Goal: Navigation & Orientation: Find specific page/section

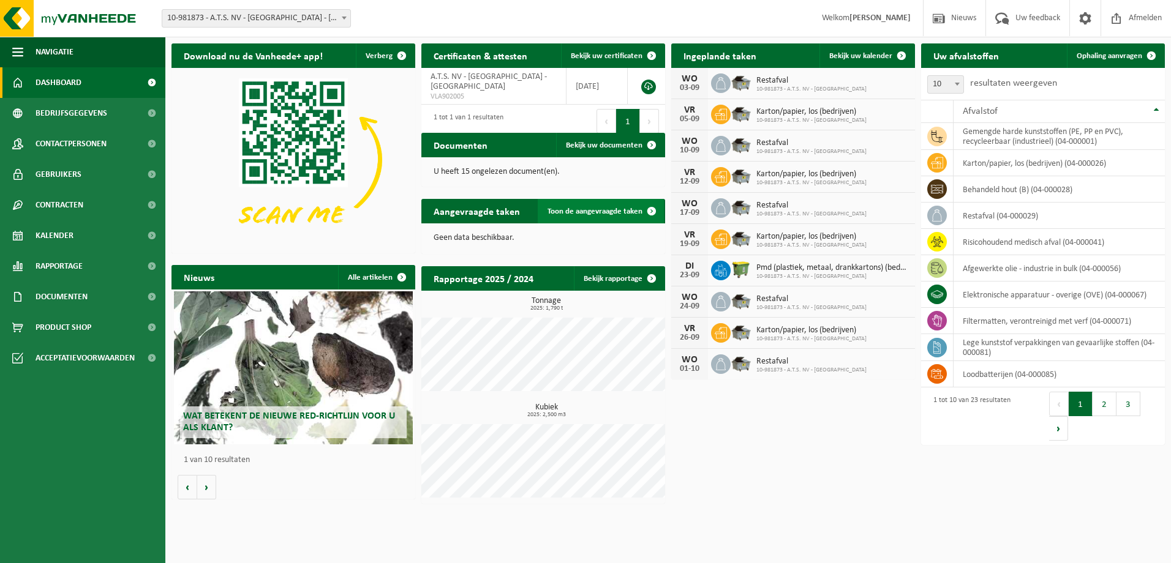
click at [614, 211] on span "Toon de aangevraagde taken" at bounding box center [594, 212] width 95 height 8
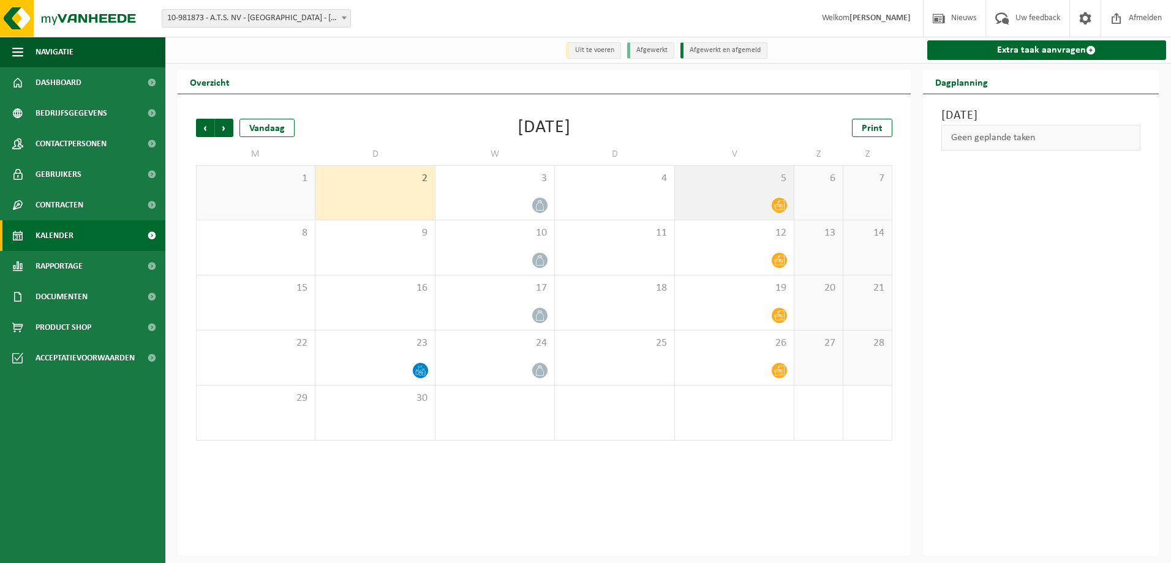
click at [774, 209] on icon at bounding box center [779, 205] width 10 height 10
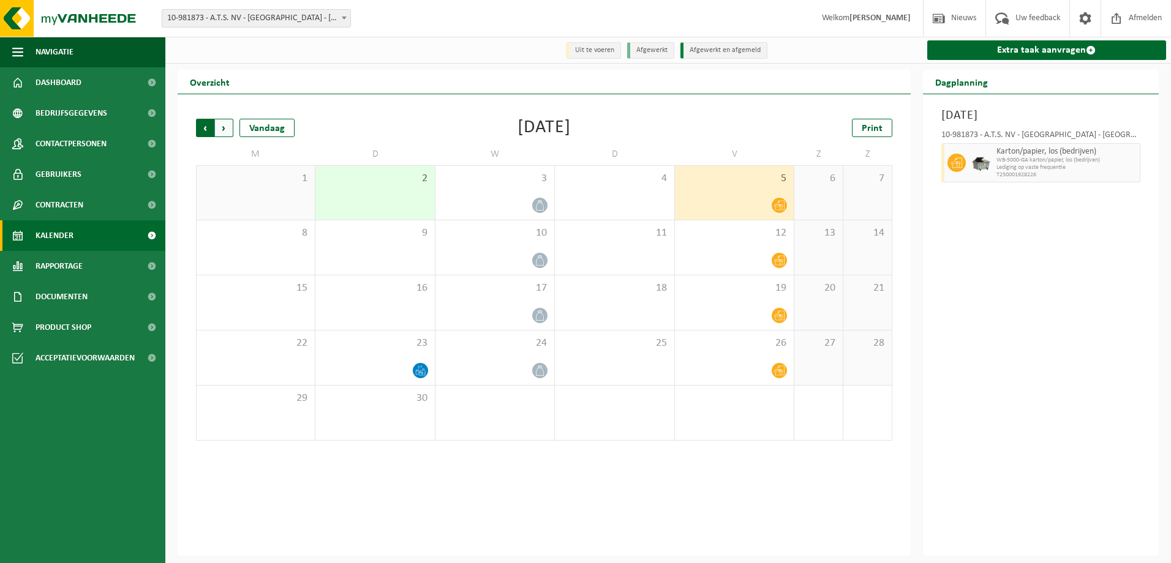
click at [228, 126] on span "Volgende" at bounding box center [224, 128] width 18 height 18
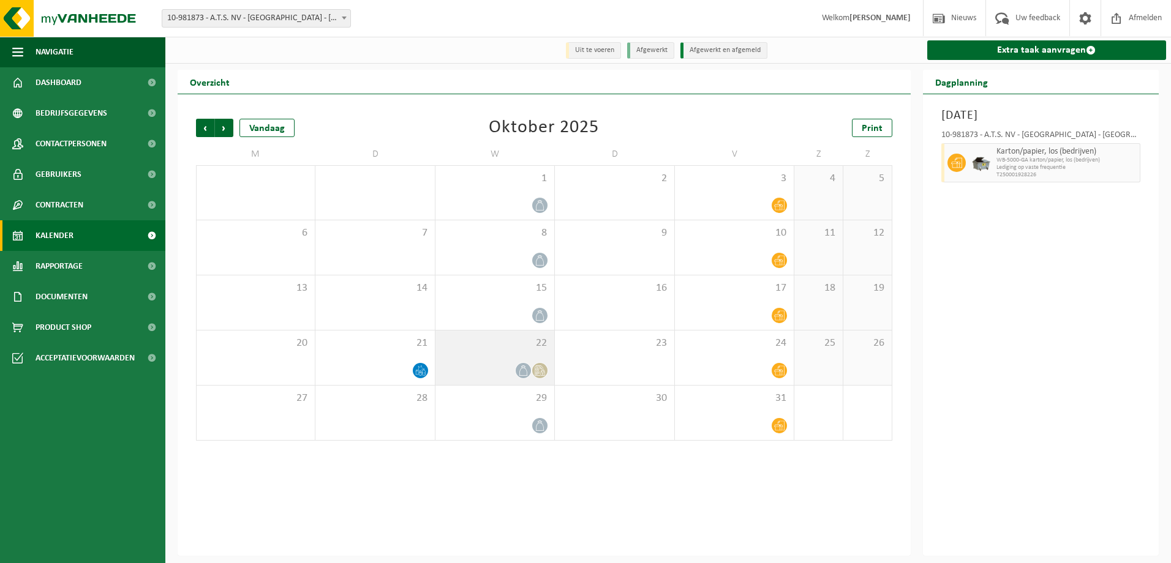
click at [542, 364] on span at bounding box center [539, 370] width 15 height 15
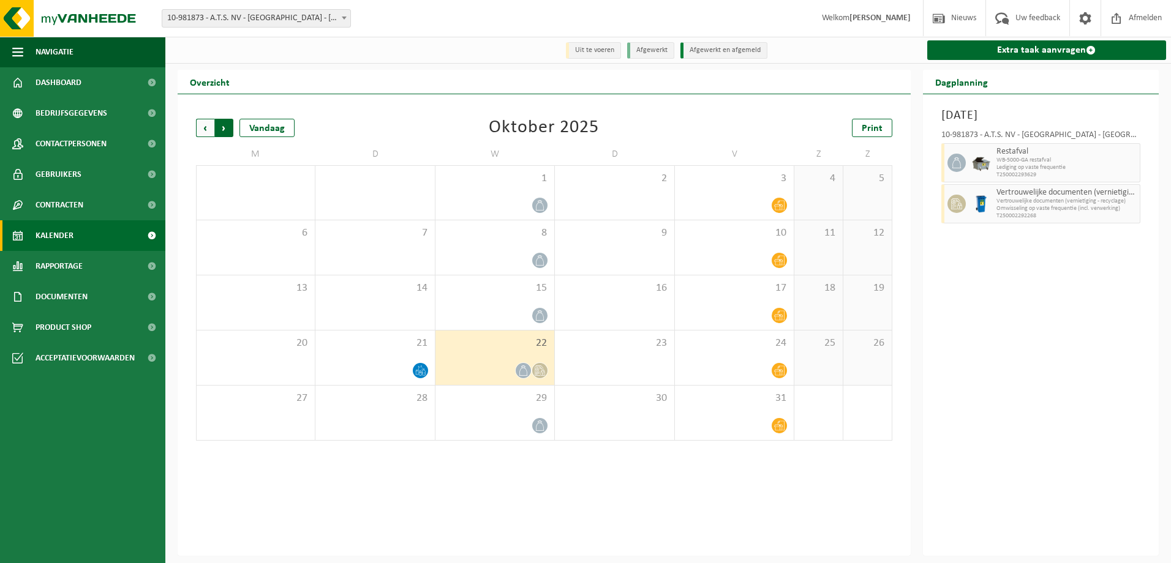
click at [201, 128] on span "Vorige" at bounding box center [205, 128] width 18 height 18
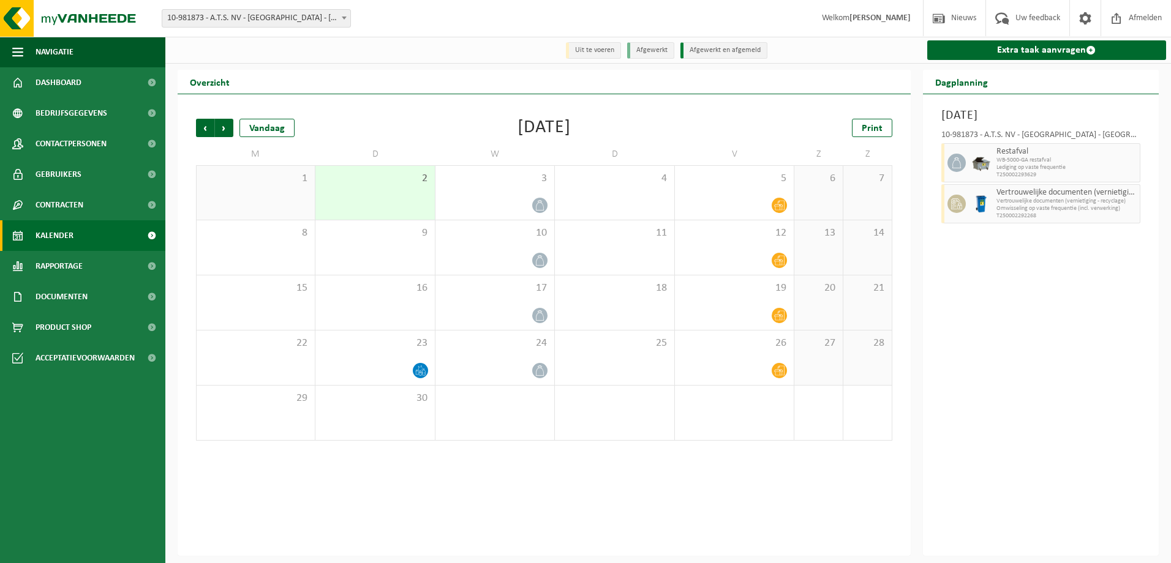
click at [201, 128] on span "Vorige" at bounding box center [205, 128] width 18 height 18
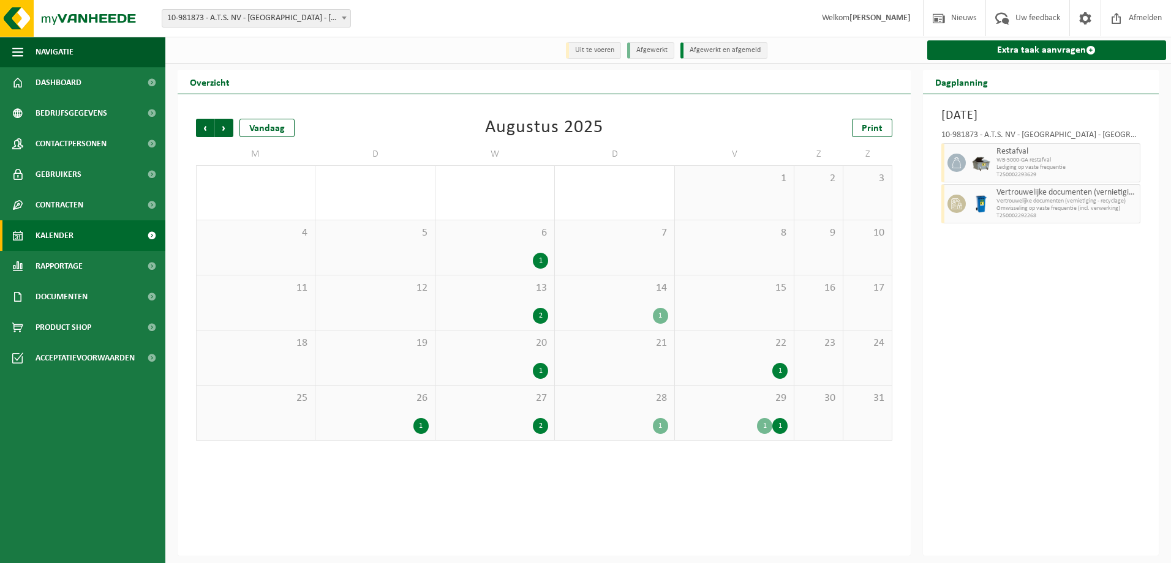
click at [738, 424] on div "1 1" at bounding box center [734, 426] width 107 height 16
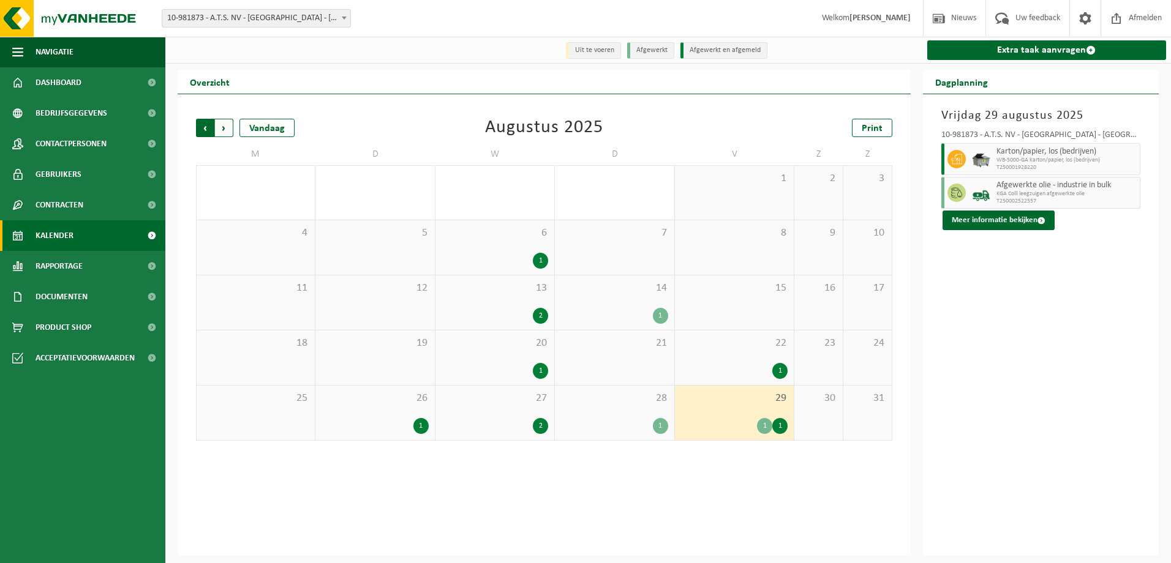
click at [219, 126] on span "Volgende" at bounding box center [224, 128] width 18 height 18
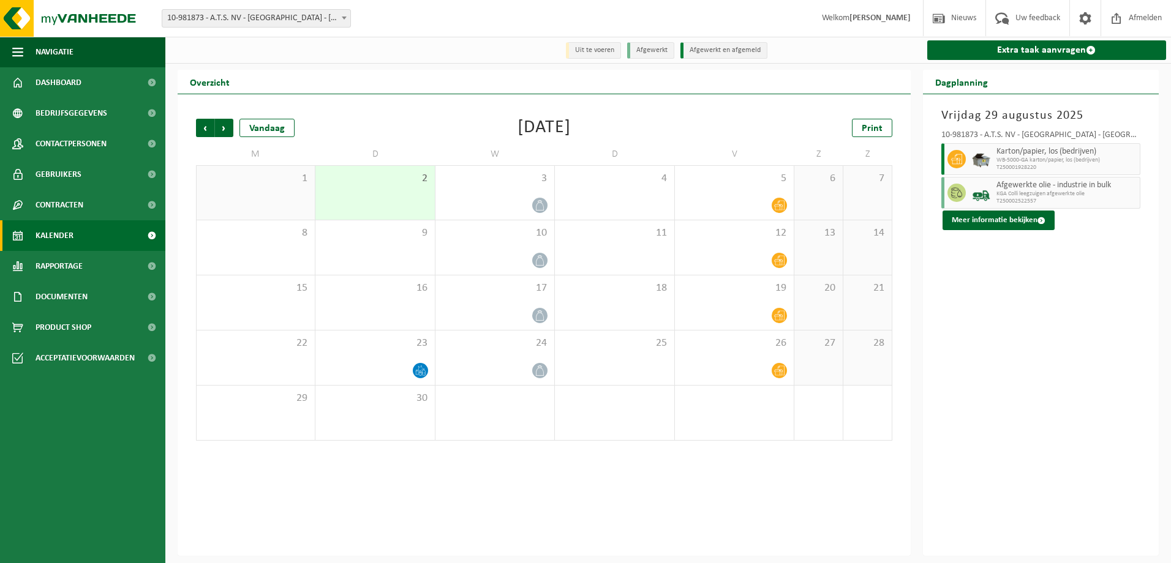
drag, startPoint x: 955, startPoint y: 388, endPoint x: 967, endPoint y: 384, distance: 12.8
click at [956, 388] on div "Vrijdag 29 augustus 2025 10-981873 - A.T.S. NV - LANGERBRUGGE - GENT Karton/pap…" at bounding box center [1041, 325] width 236 height 462
click at [982, 217] on button "Meer informatie bekijken" at bounding box center [998, 221] width 112 height 20
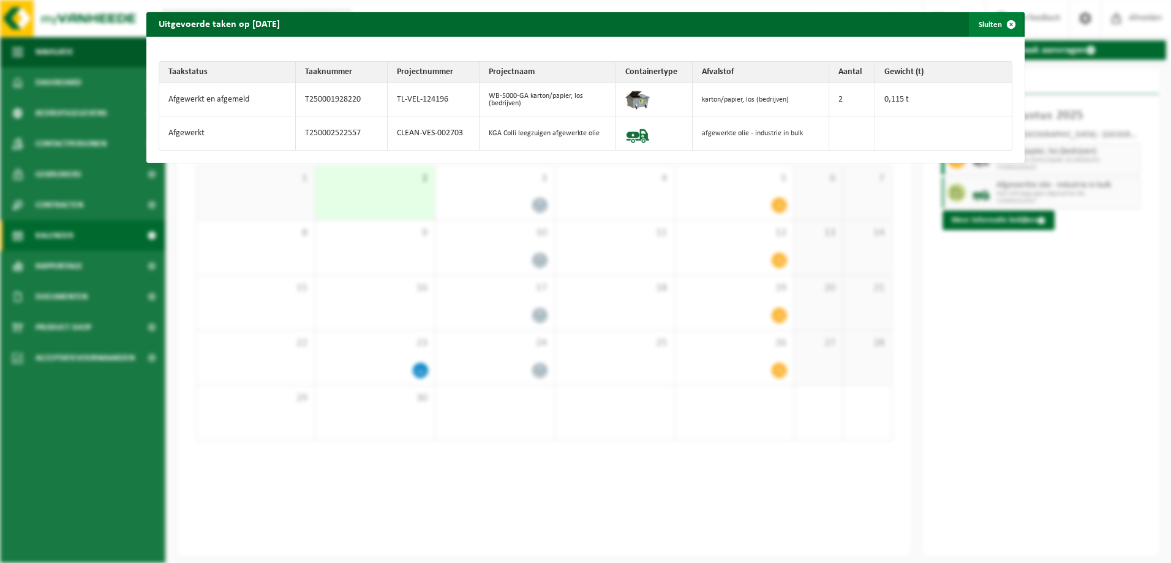
click at [999, 21] on span "button" at bounding box center [1011, 24] width 24 height 24
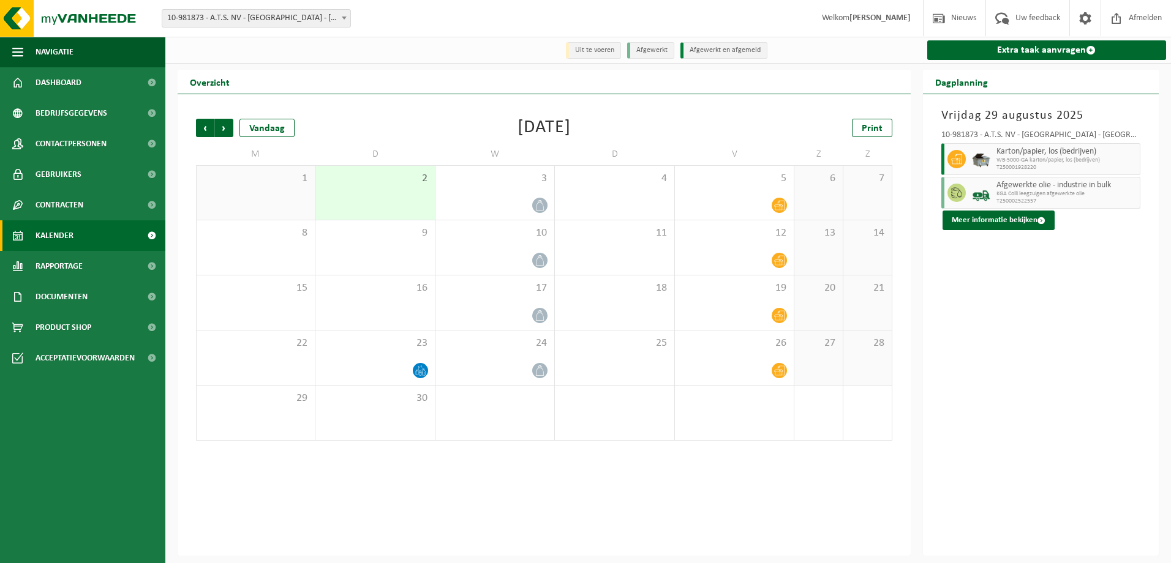
click at [1016, 406] on div "Vrijdag 29 augustus 2025 10-981873 - A.T.S. NV - LANGERBRUGGE - GENT Karton/pap…" at bounding box center [1041, 325] width 236 height 462
click at [592, 45] on li "Uit te voeren" at bounding box center [593, 50] width 55 height 17
click at [583, 50] on li "Uit te voeren" at bounding box center [593, 50] width 55 height 17
click at [301, 18] on span "10-981873 - A.T.S. NV - [GEOGRAPHIC_DATA] - [GEOGRAPHIC_DATA]" at bounding box center [256, 18] width 188 height 17
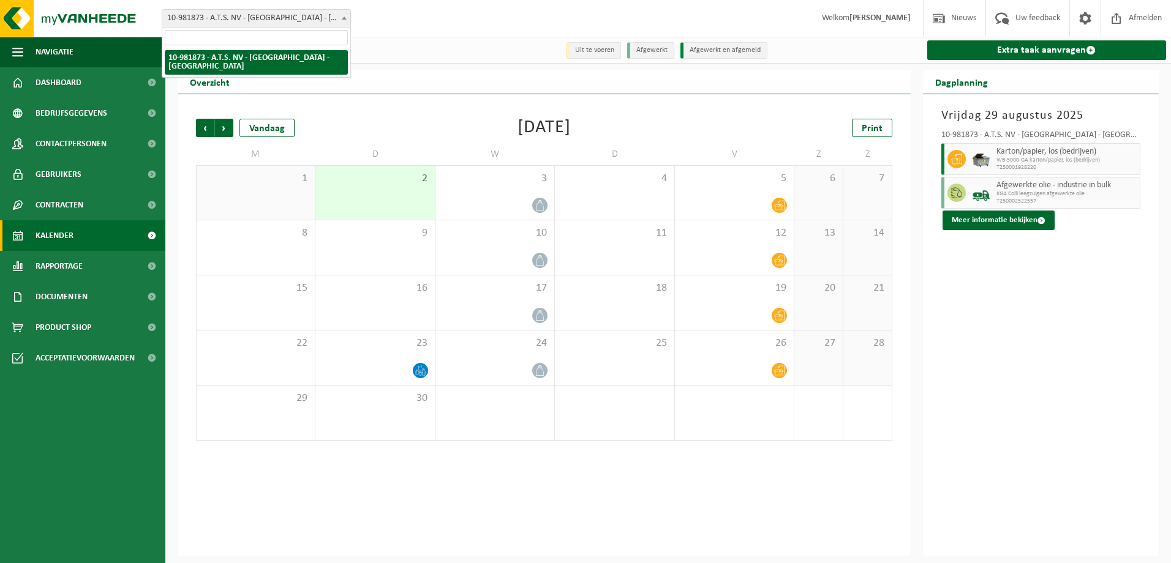
click at [307, 18] on span "10-981873 - A.T.S. NV - [GEOGRAPHIC_DATA] - [GEOGRAPHIC_DATA]" at bounding box center [256, 18] width 188 height 17
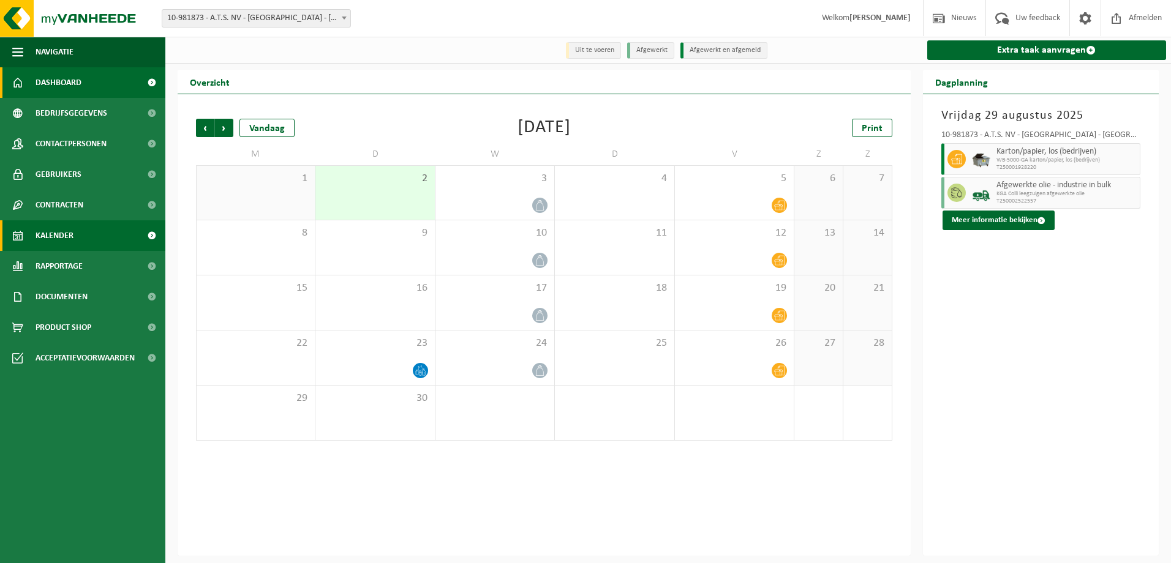
click at [77, 77] on span "Dashboard" at bounding box center [59, 82] width 46 height 31
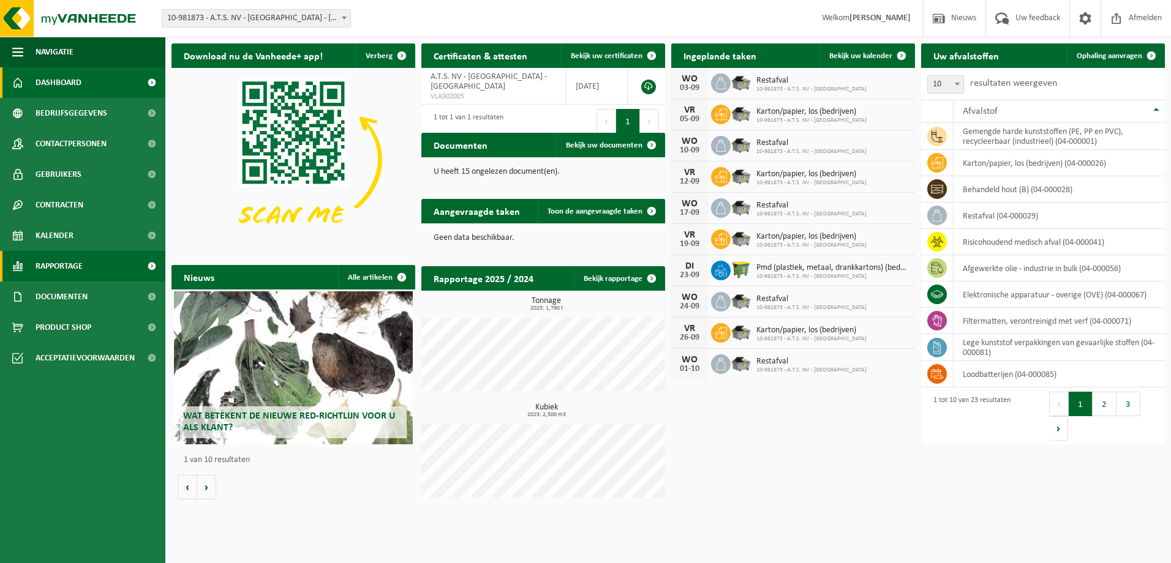
click at [33, 261] on link "Rapportage" at bounding box center [82, 266] width 165 height 31
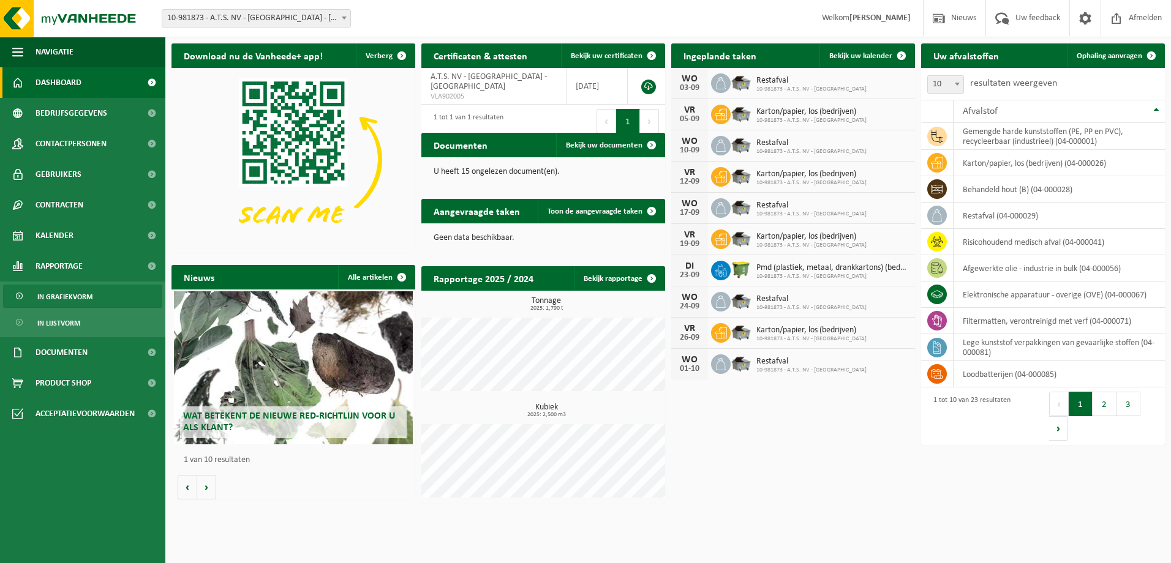
click at [81, 301] on span "In grafiekvorm" at bounding box center [64, 296] width 55 height 23
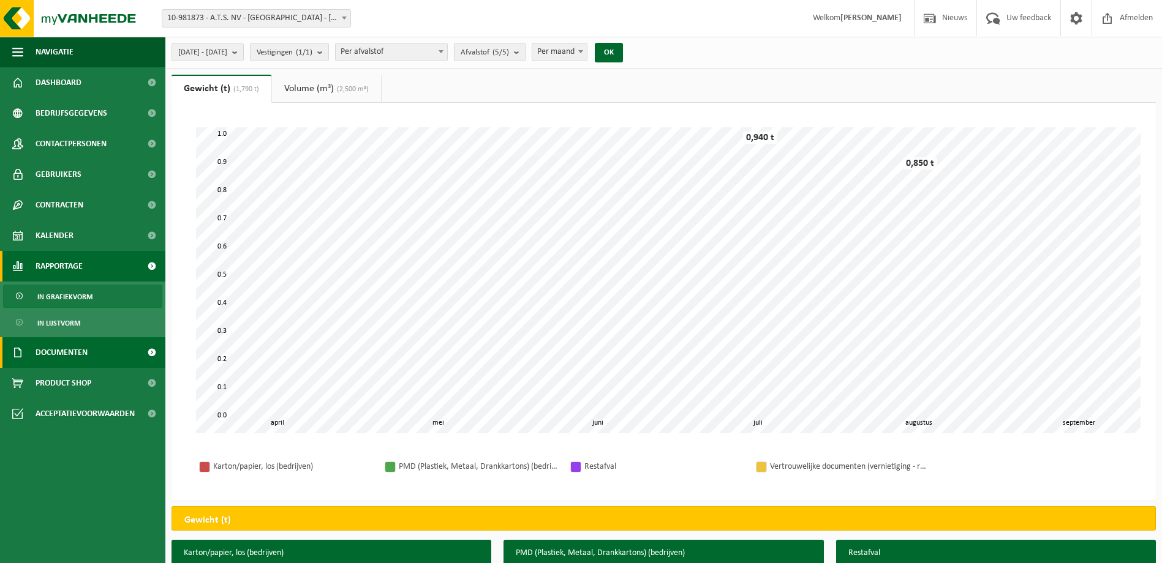
click at [126, 356] on link "Documenten" at bounding box center [82, 352] width 165 height 31
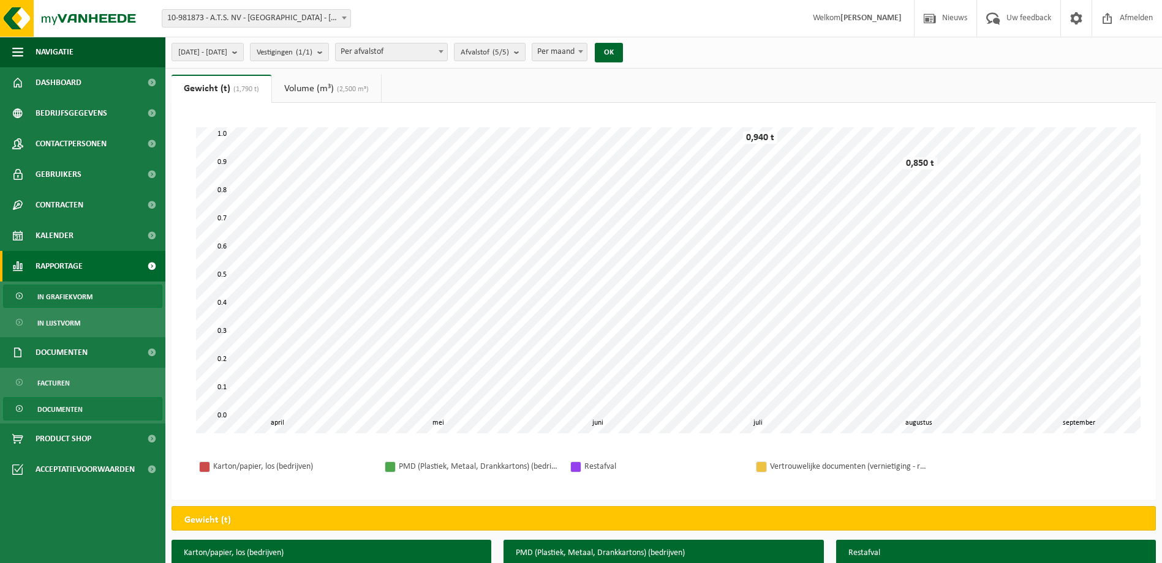
click at [106, 407] on link "Documenten" at bounding box center [82, 408] width 159 height 23
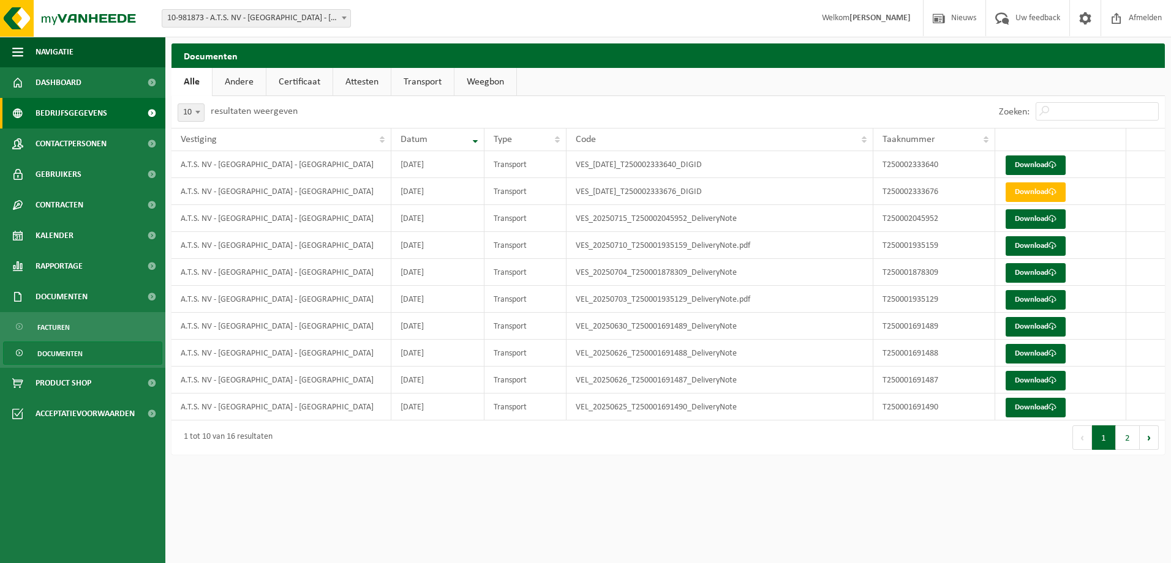
click at [70, 114] on span "Bedrijfsgegevens" at bounding box center [72, 113] width 72 height 31
